Goal: Entertainment & Leisure: Consume media (video, audio)

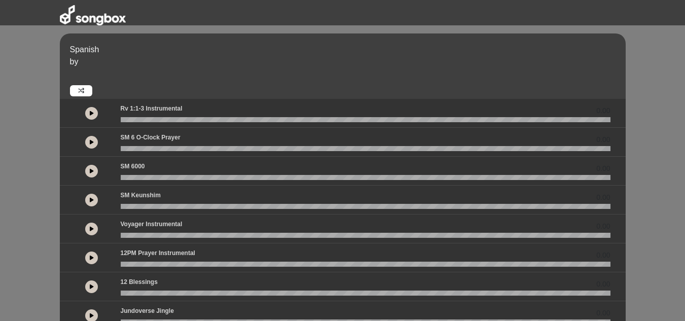
click at [90, 144] on icon at bounding box center [92, 141] width 4 height 5
click at [90, 144] on icon at bounding box center [91, 141] width 3 height 5
click at [94, 143] on button at bounding box center [91, 142] width 13 height 13
click at [81, 91] on icon at bounding box center [81, 91] width 6 height 6
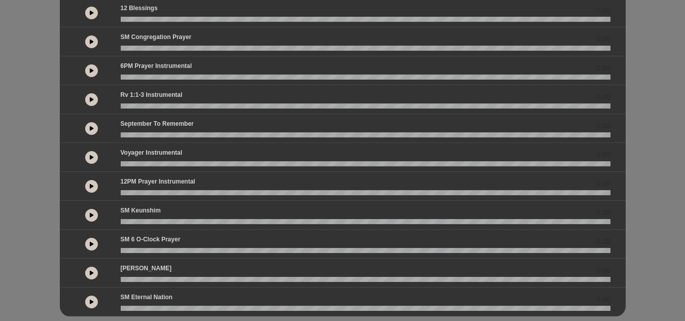
scroll to position [248, 0]
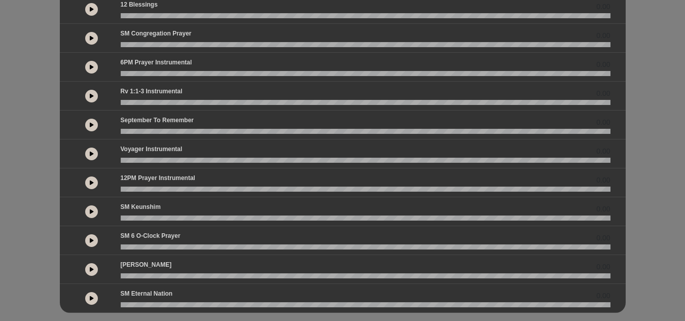
click at [83, 234] on div at bounding box center [92, 240] width 46 height 18
click at [86, 237] on button at bounding box center [91, 240] width 13 height 13
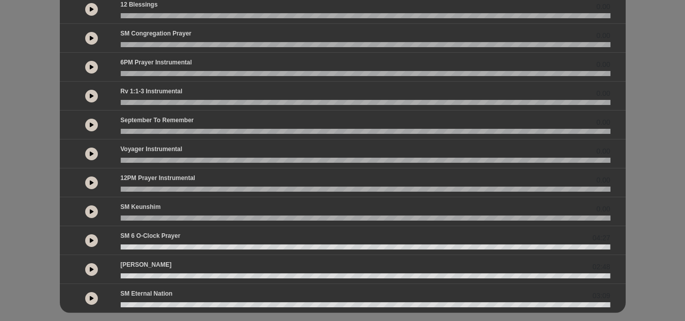
click at [90, 238] on icon at bounding box center [92, 240] width 4 height 5
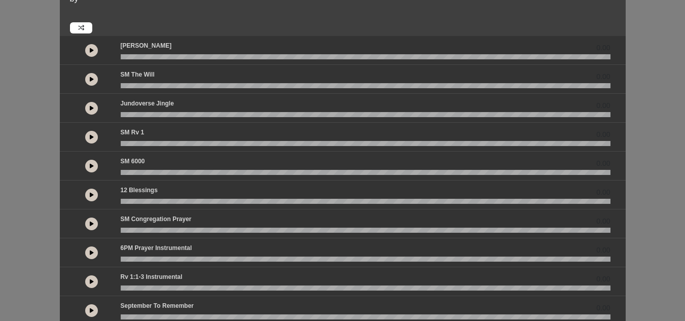
scroll to position [0, 0]
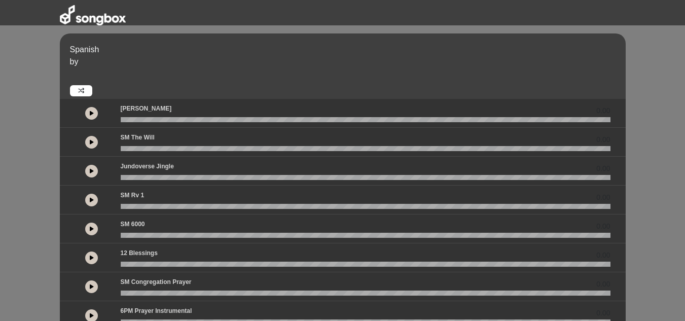
click at [92, 114] on icon at bounding box center [92, 113] width 4 height 5
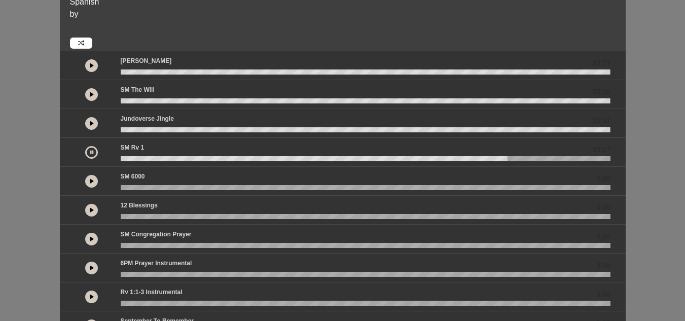
scroll to position [49, 0]
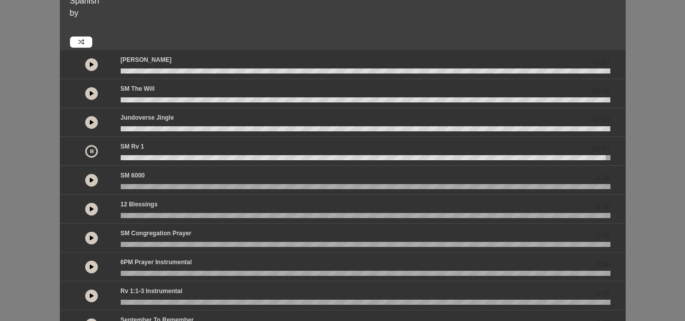
click at [85, 238] on button at bounding box center [91, 238] width 13 height 13
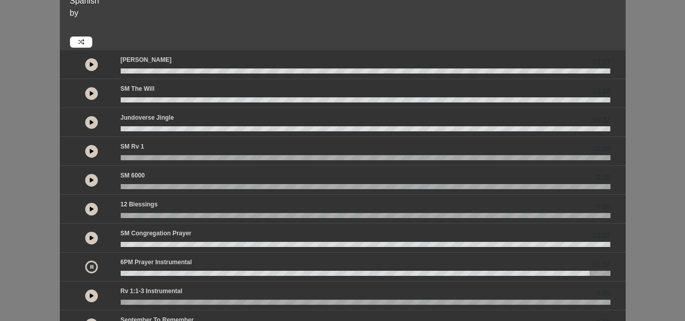
click at [94, 268] on button at bounding box center [91, 267] width 13 height 13
